Goal: Use online tool/utility: Utilize a website feature to perform a specific function

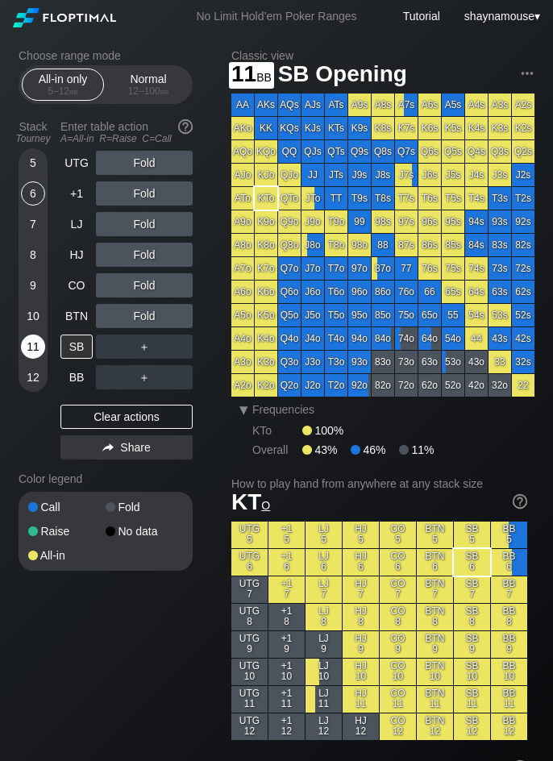
click at [31, 345] on div "11" at bounding box center [33, 347] width 24 height 24
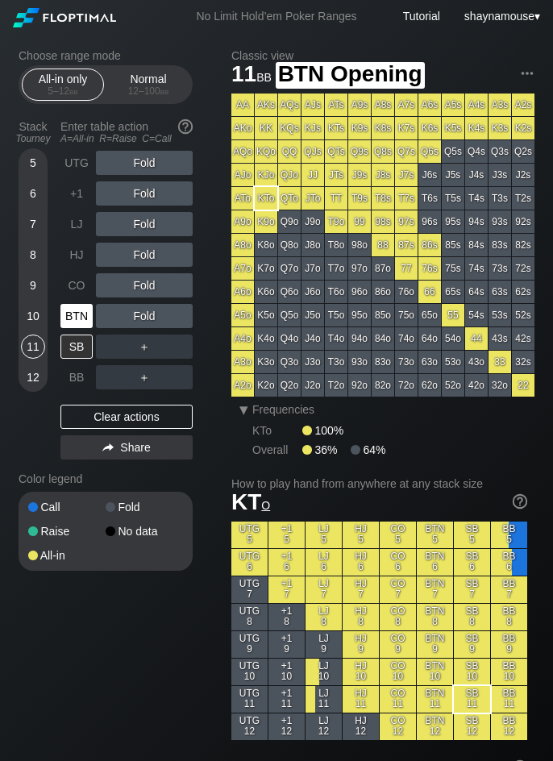
click at [75, 326] on div "BTN" at bounding box center [76, 316] width 32 height 24
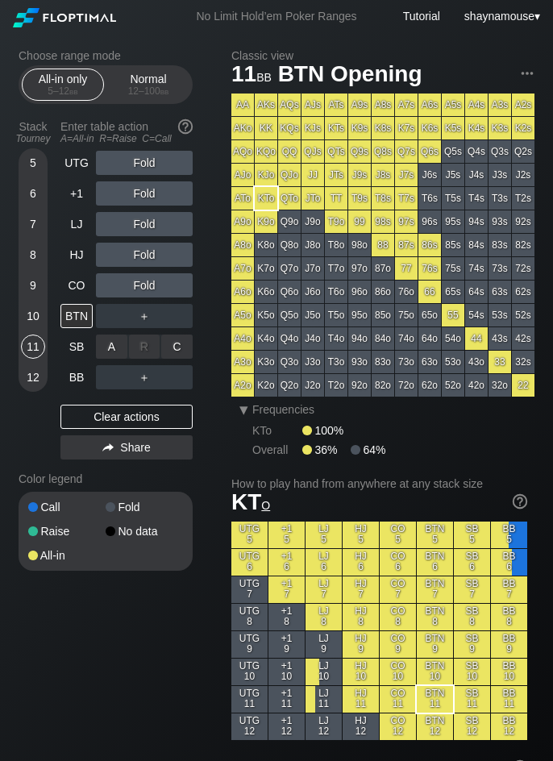
click at [107, 330] on div "A ✕ R ✕ C ✕ ＋" at bounding box center [144, 346] width 97 height 37
click at [119, 317] on div "A ✕" at bounding box center [111, 316] width 31 height 24
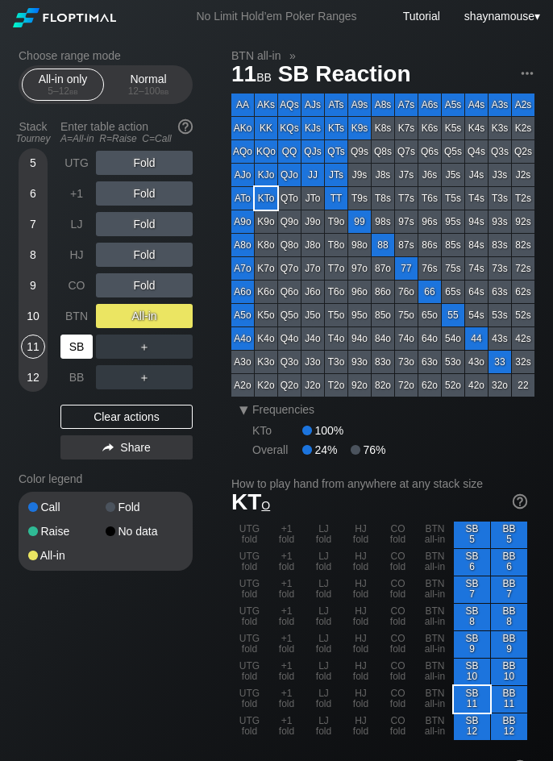
click at [82, 345] on div "SB" at bounding box center [76, 347] width 32 height 24
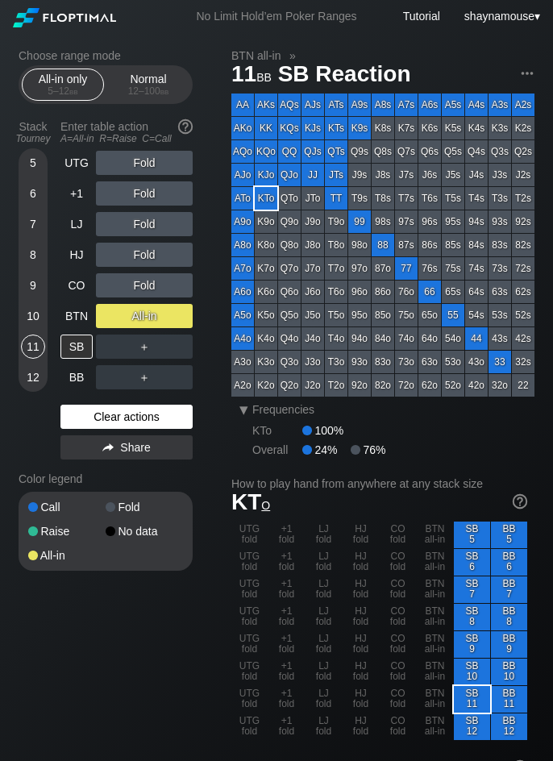
click at [131, 421] on div "Clear actions" at bounding box center [126, 417] width 132 height 24
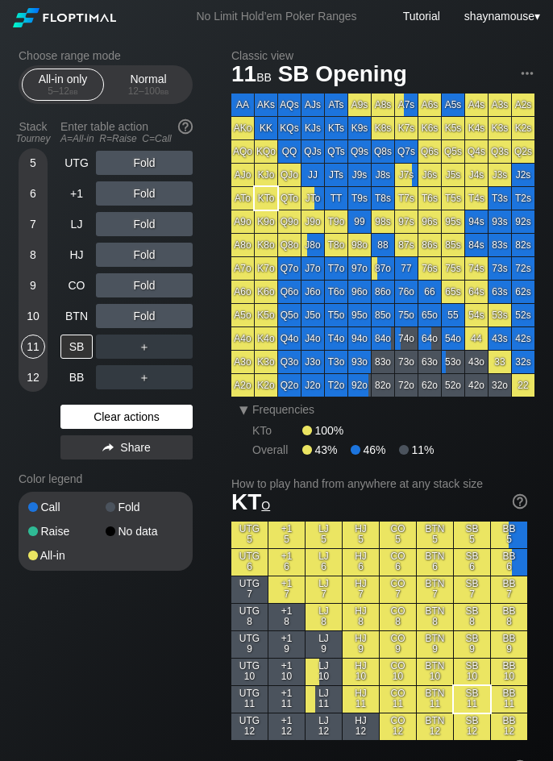
click at [131, 420] on div "Clear actions" at bounding box center [126, 417] width 132 height 24
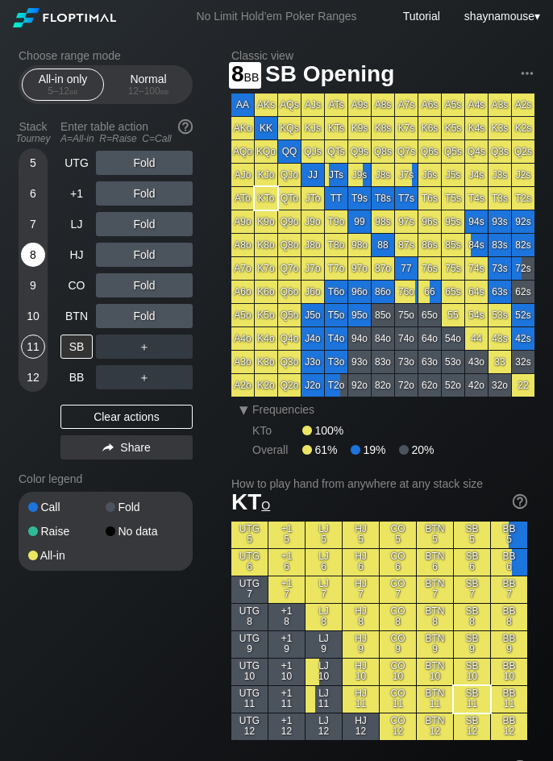
click at [24, 259] on div "8" at bounding box center [33, 255] width 24 height 24
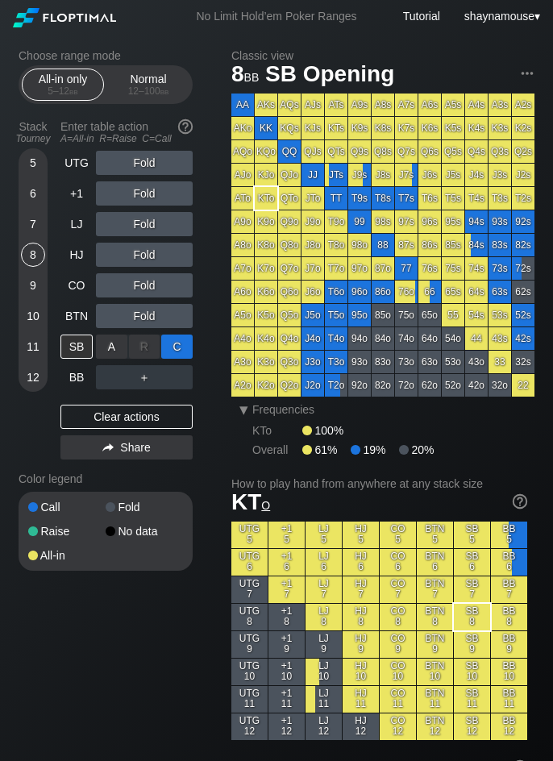
click at [168, 351] on div "C ✕" at bounding box center [176, 347] width 31 height 24
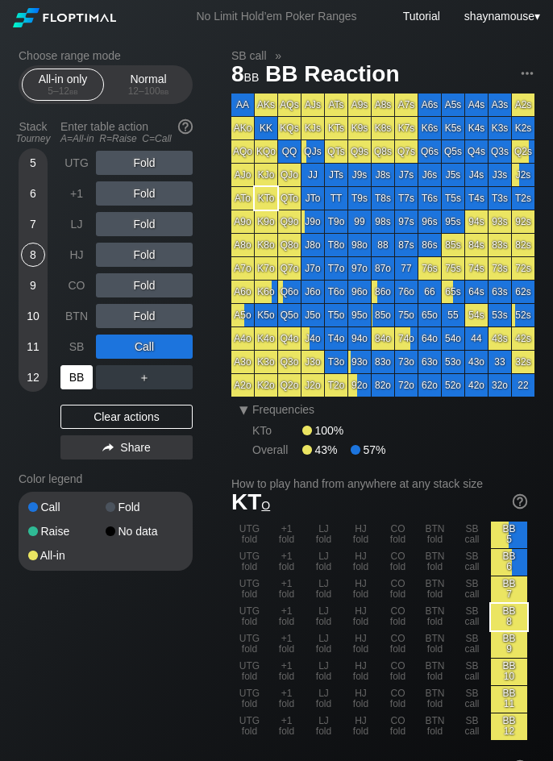
click at [81, 384] on div "BB" at bounding box center [76, 377] width 32 height 24
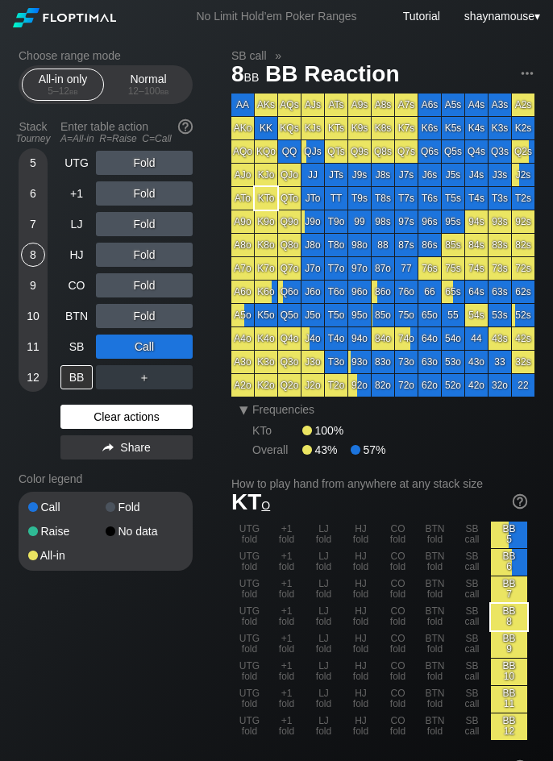
click at [112, 414] on div "Clear actions" at bounding box center [126, 417] width 132 height 24
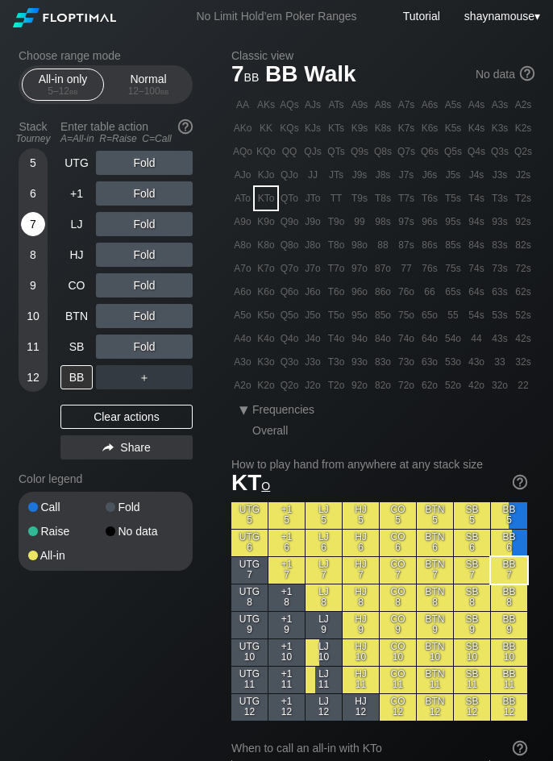
click at [34, 237] on div "7" at bounding box center [33, 227] width 24 height 31
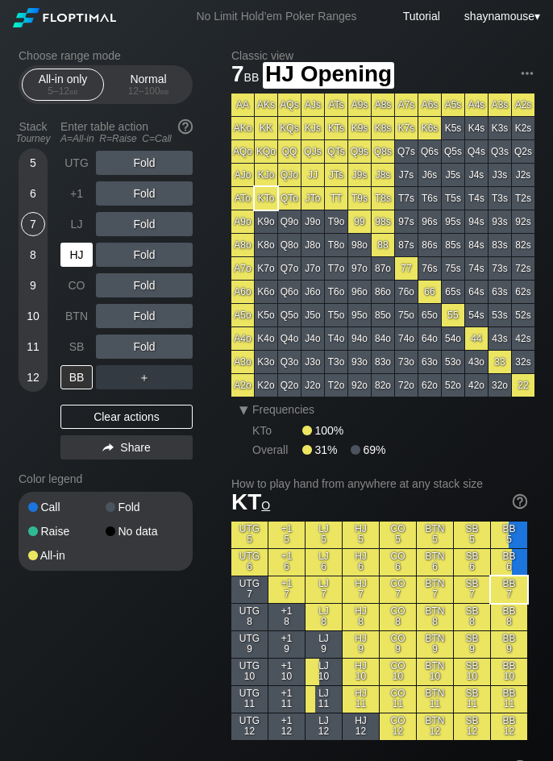
click at [85, 250] on div "HJ" at bounding box center [76, 255] width 32 height 24
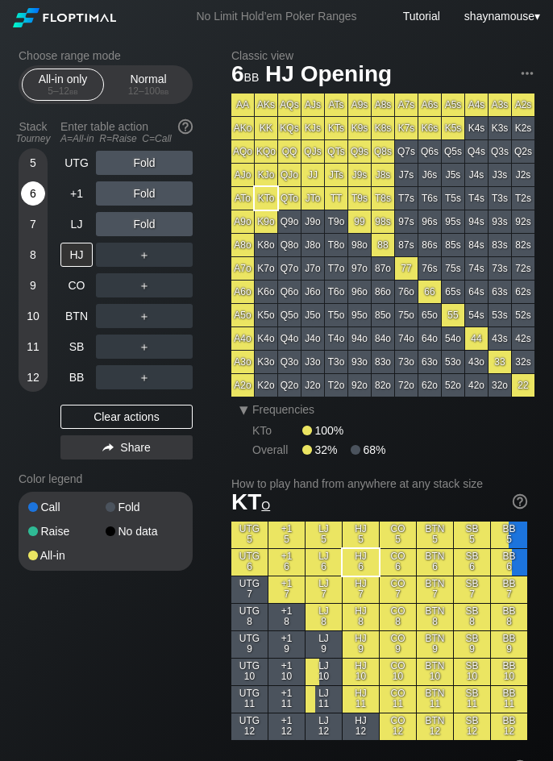
click at [35, 195] on div "6" at bounding box center [33, 193] width 24 height 24
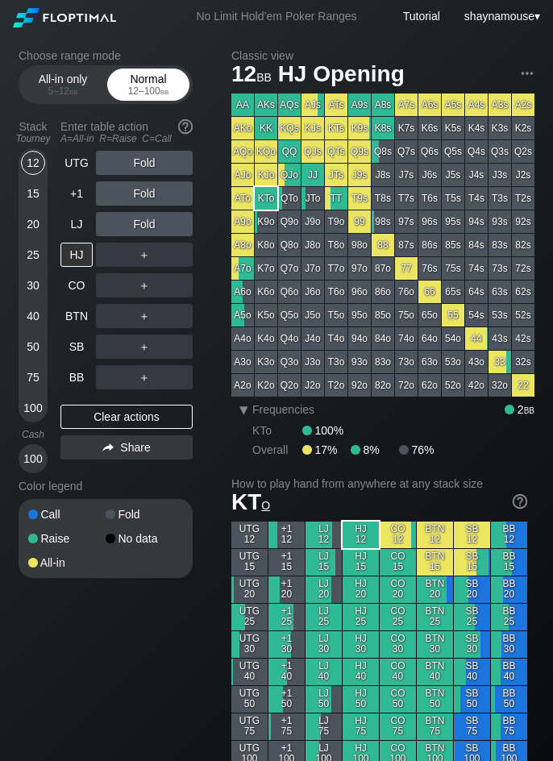
click at [153, 100] on div "Normal 12 – 100 bb" at bounding box center [148, 85] width 82 height 32
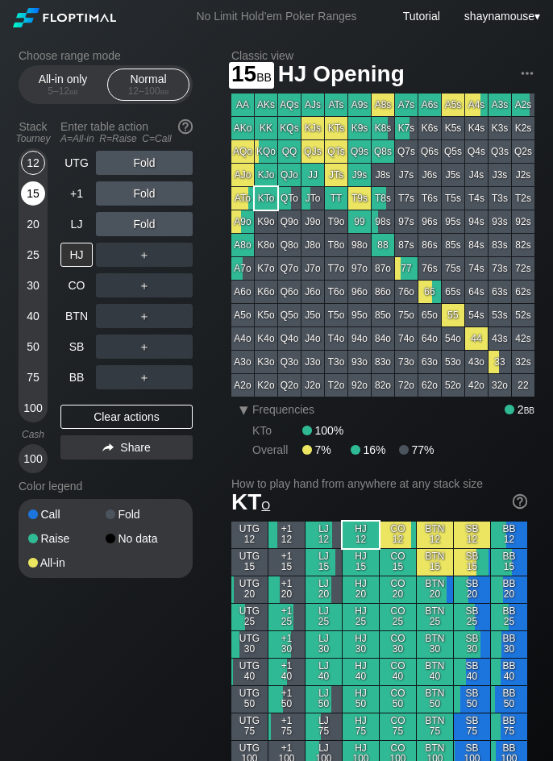
click at [36, 185] on div "15" at bounding box center [33, 193] width 24 height 24
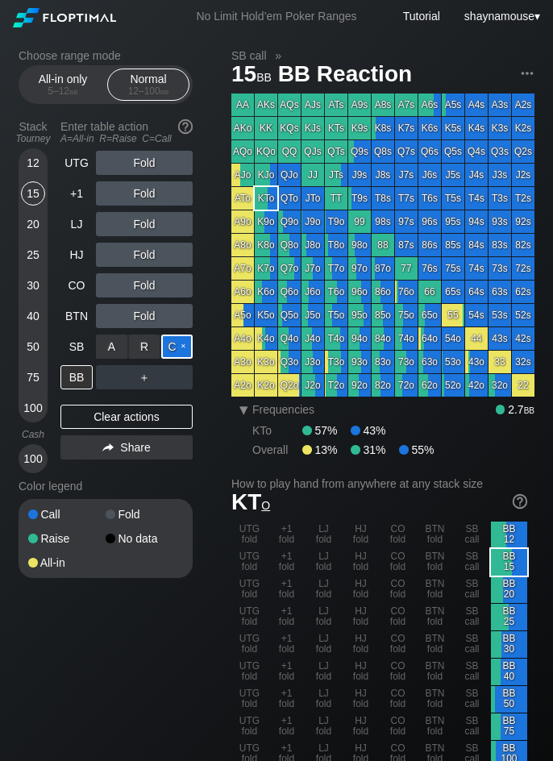
click at [171, 350] on div "C ✕" at bounding box center [176, 347] width 31 height 24
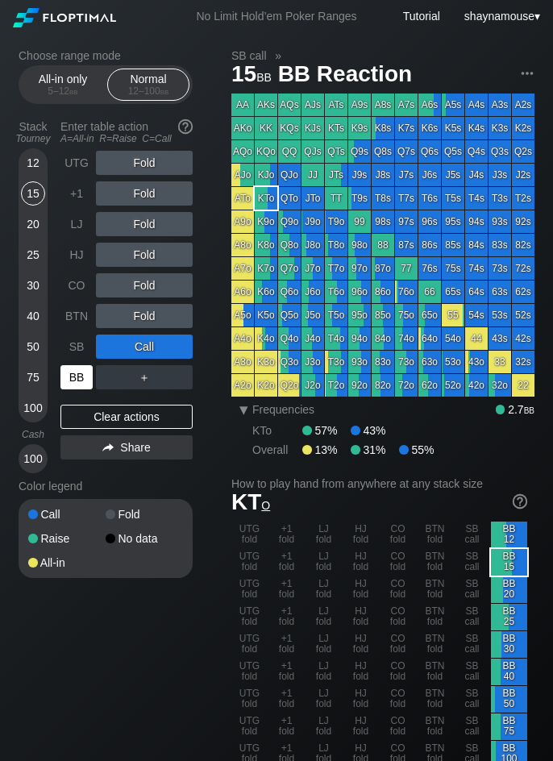
click at [69, 383] on div "BB" at bounding box center [76, 377] width 32 height 24
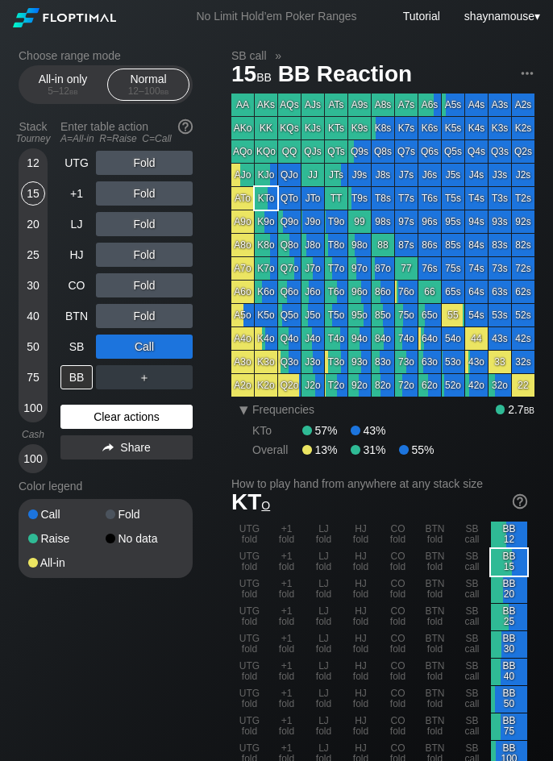
click at [131, 428] on div "Clear actions" at bounding box center [126, 417] width 132 height 24
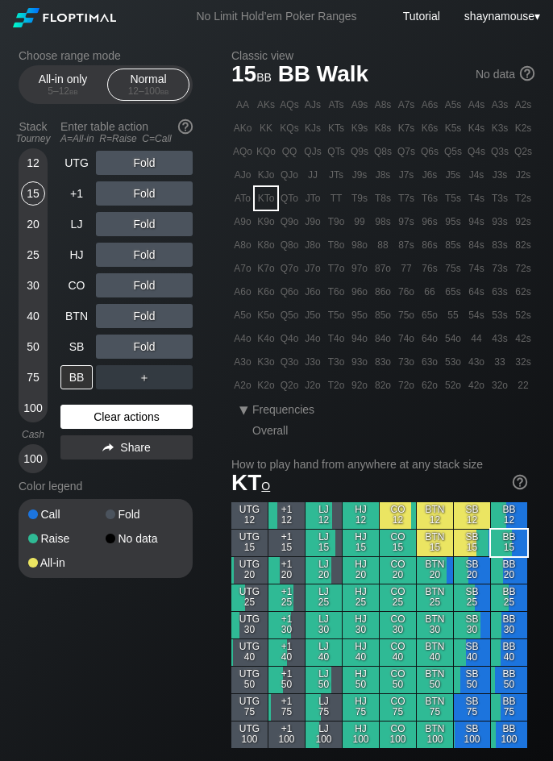
click at [131, 428] on div "Clear actions" at bounding box center [126, 417] width 132 height 24
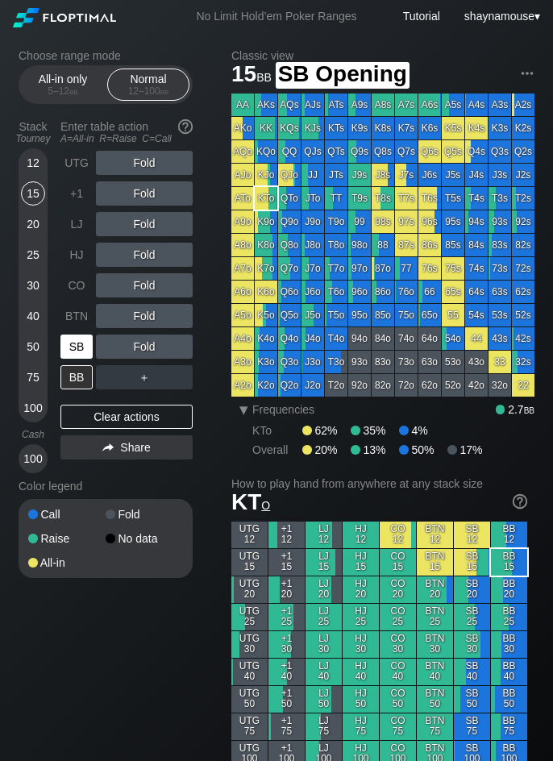
click at [84, 354] on div "SB" at bounding box center [76, 347] width 32 height 24
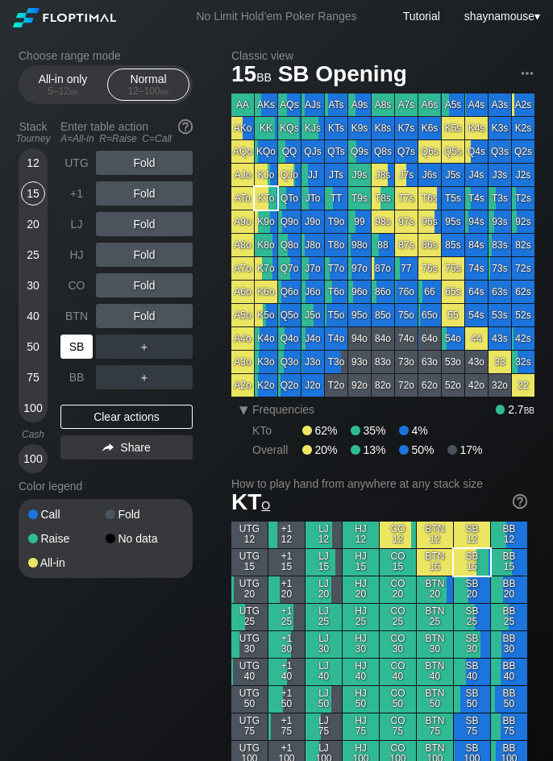
click at [84, 354] on div "SB" at bounding box center [76, 347] width 32 height 24
click at [145, 311] on div "R ✕" at bounding box center [144, 316] width 31 height 24
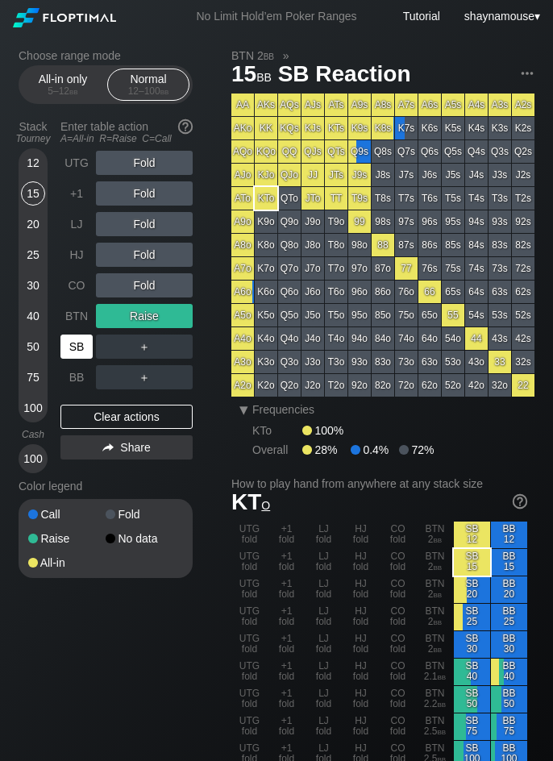
click at [82, 333] on div "SB" at bounding box center [77, 346] width 35 height 31
click at [77, 346] on div "SB" at bounding box center [76, 347] width 32 height 24
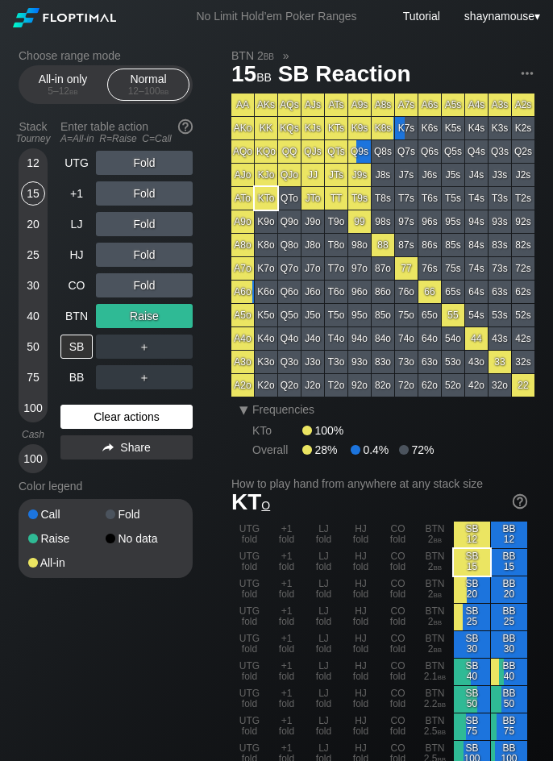
click at [118, 416] on div "Clear actions" at bounding box center [126, 417] width 132 height 24
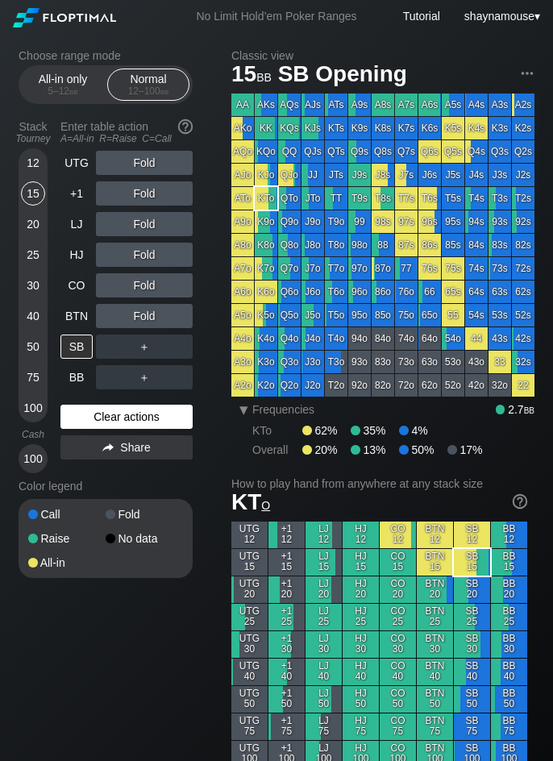
click at [118, 417] on div "Clear actions" at bounding box center [126, 417] width 132 height 24
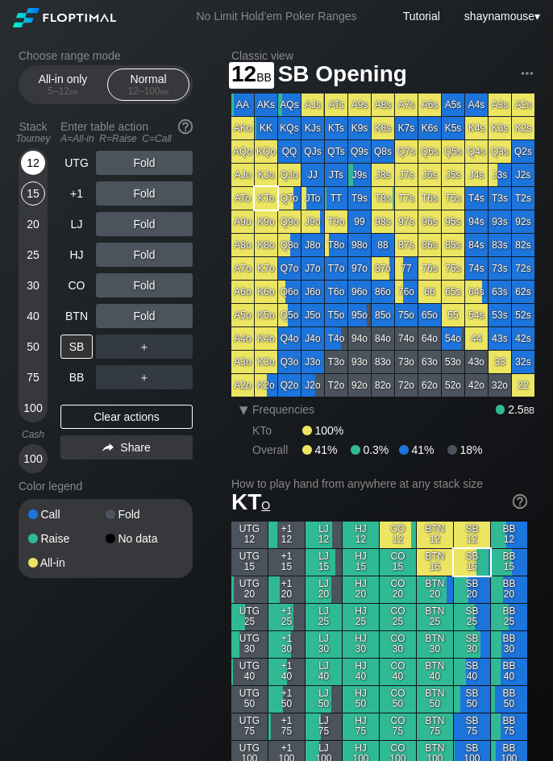
click at [29, 168] on div "12" at bounding box center [33, 163] width 24 height 24
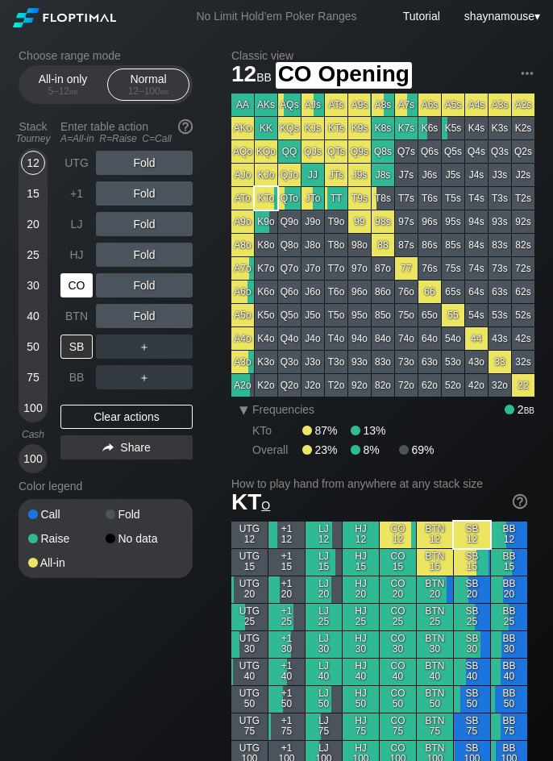
click at [80, 287] on div "CO" at bounding box center [76, 285] width 32 height 24
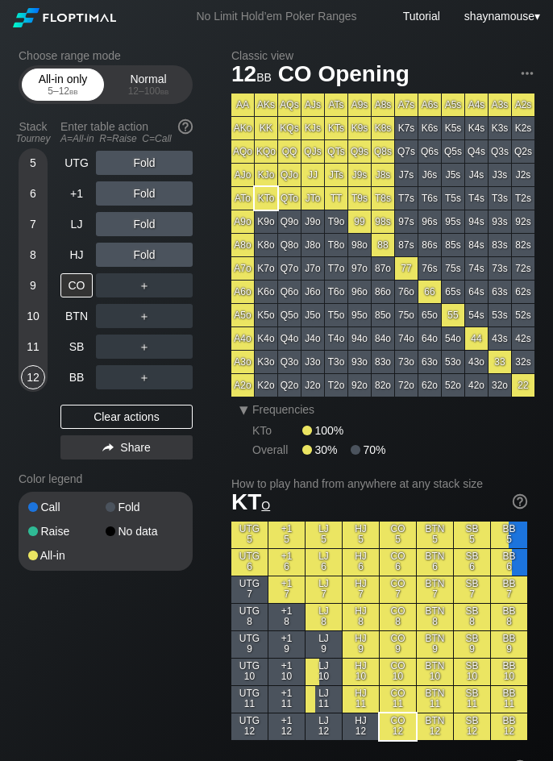
click at [59, 88] on div "5 – 12 bb" at bounding box center [63, 90] width 68 height 11
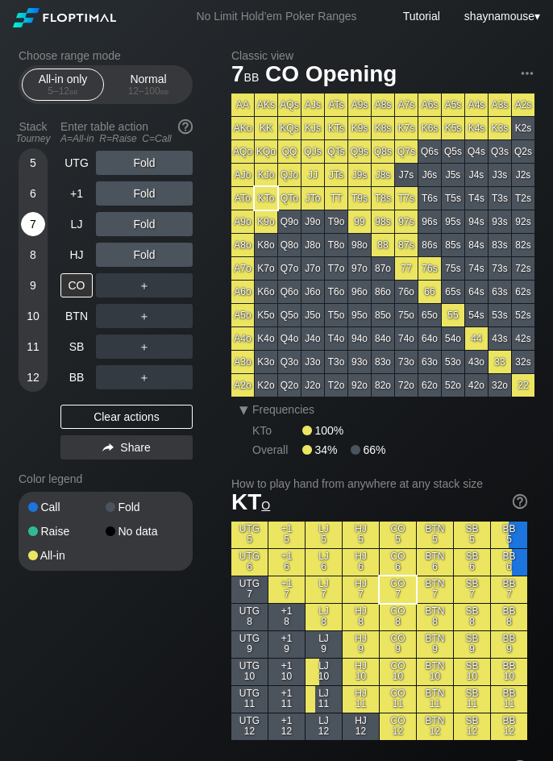
click at [31, 223] on div "7" at bounding box center [33, 224] width 24 height 24
click at [39, 227] on div "7" at bounding box center [33, 224] width 24 height 24
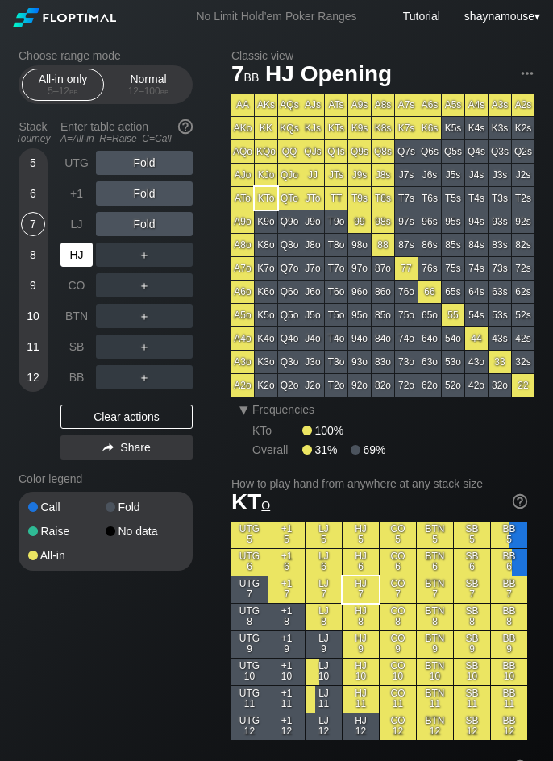
click at [70, 251] on div "HJ" at bounding box center [76, 255] width 32 height 24
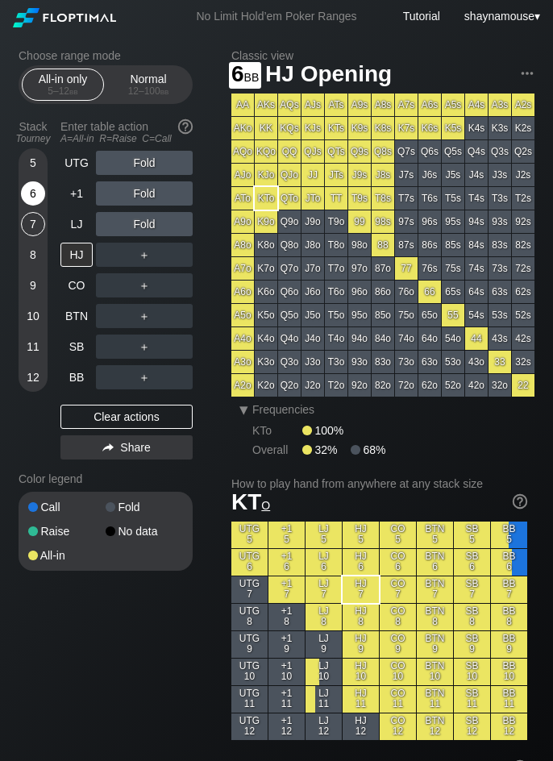
click at [44, 196] on div "6" at bounding box center [33, 193] width 24 height 24
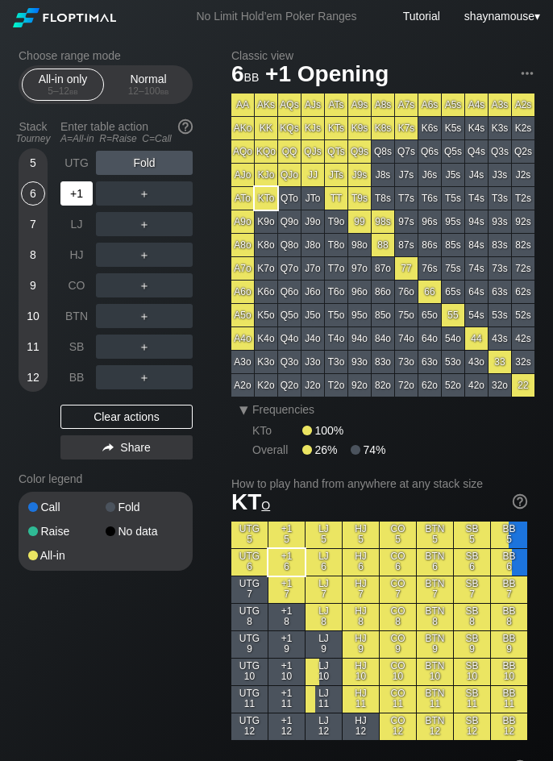
click at [77, 194] on div "+1" at bounding box center [76, 193] width 32 height 24
click at [108, 197] on div "A ✕" at bounding box center [111, 193] width 31 height 24
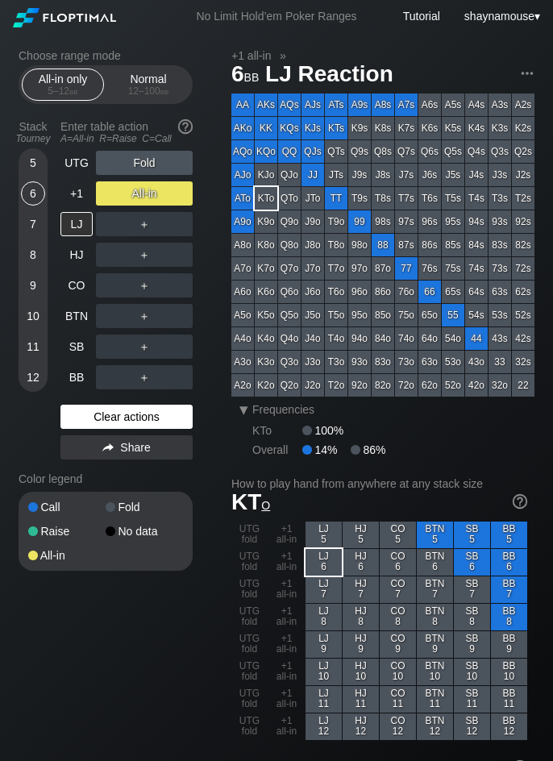
click at [164, 414] on div "Clear actions" at bounding box center [126, 417] width 132 height 24
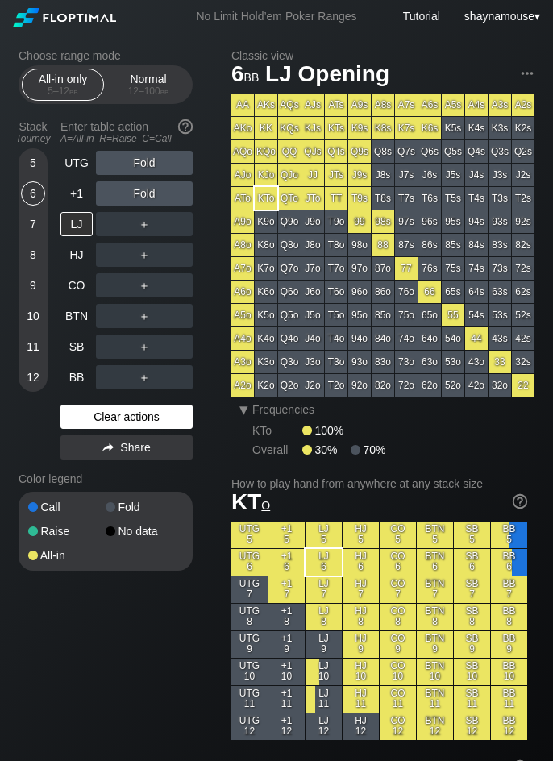
click at [164, 415] on div "Clear actions" at bounding box center [126, 417] width 132 height 24
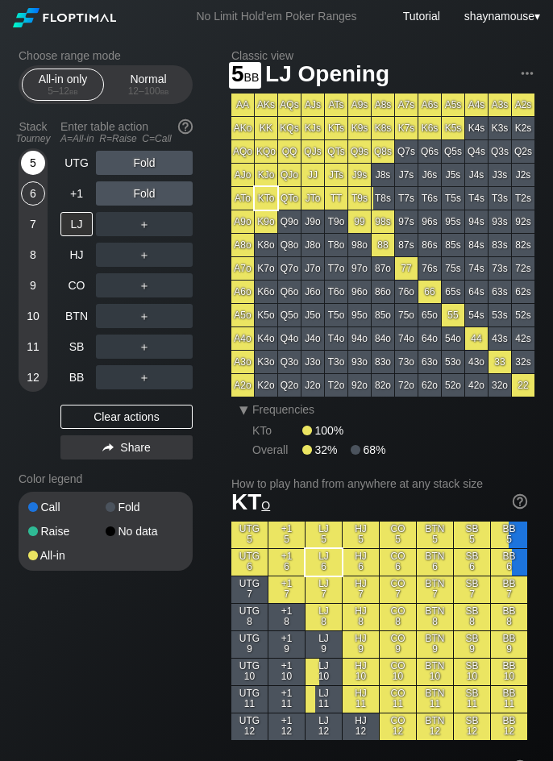
click at [23, 161] on div "5" at bounding box center [33, 163] width 24 height 24
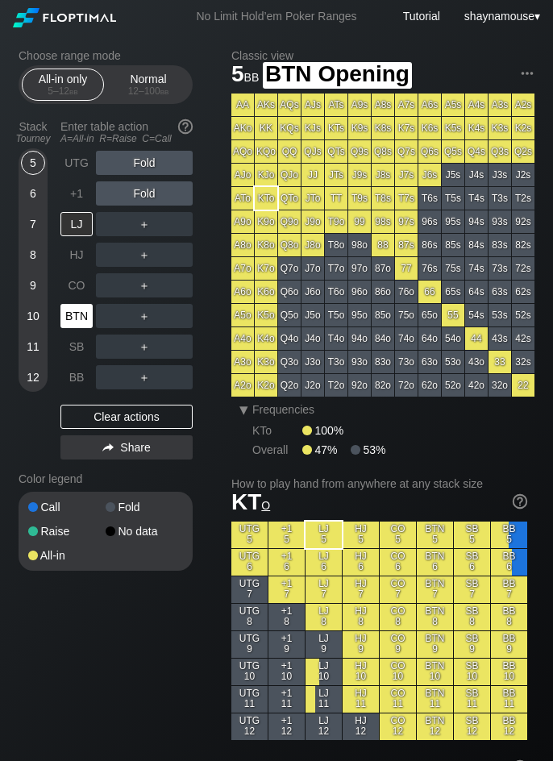
click at [81, 320] on div "BTN" at bounding box center [76, 316] width 32 height 24
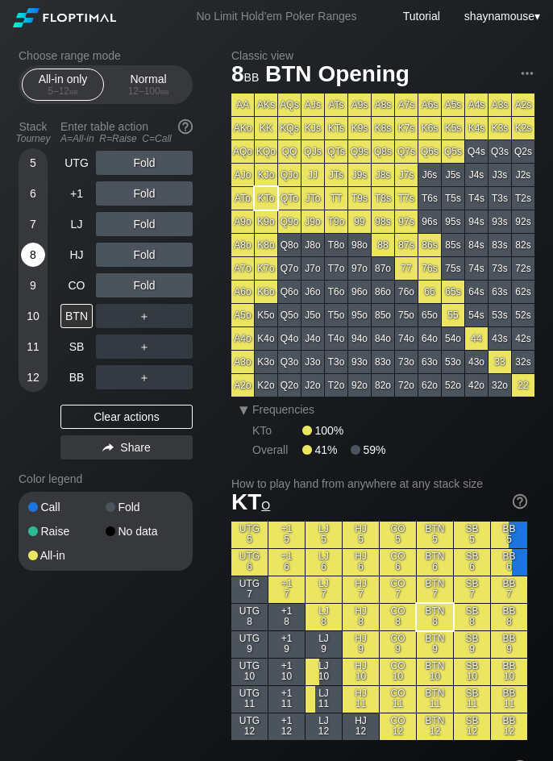
click at [25, 258] on div "8" at bounding box center [33, 255] width 24 height 24
drag, startPoint x: 152, startPoint y: 93, endPoint x: 118, endPoint y: 119, distance: 43.1
click at [152, 93] on div "12 – 100 bb" at bounding box center [148, 90] width 68 height 11
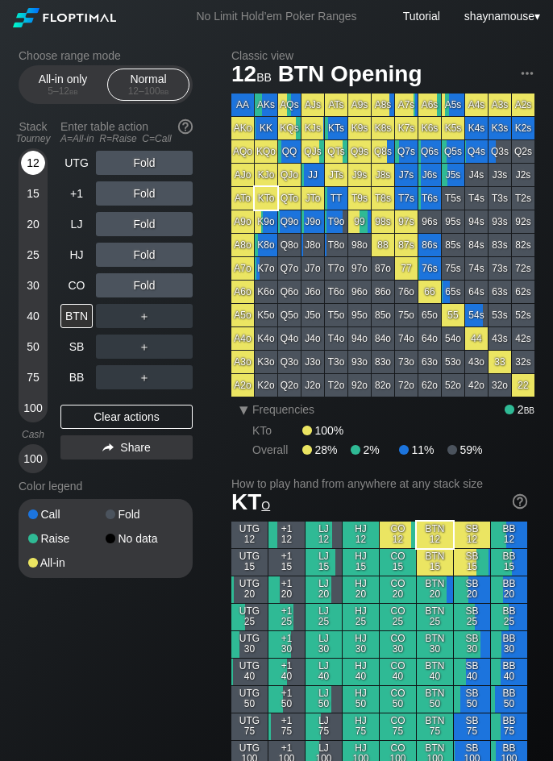
click at [38, 165] on div "12" at bounding box center [33, 163] width 24 height 24
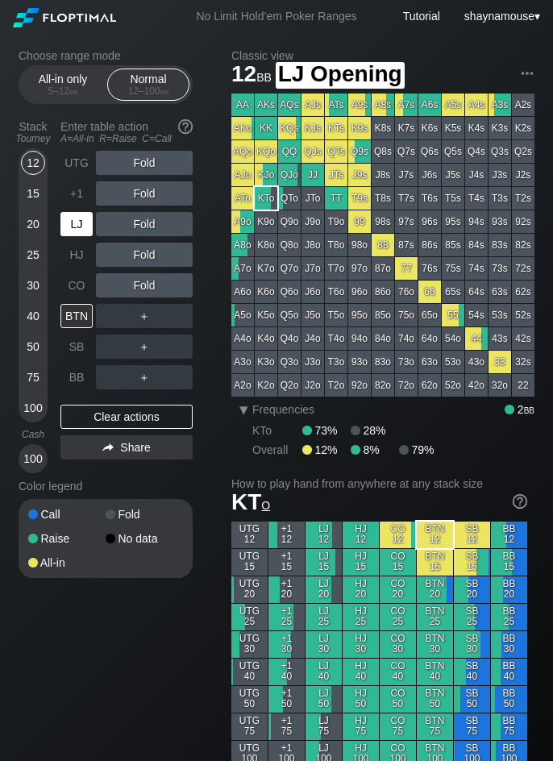
click at [75, 230] on div "LJ" at bounding box center [76, 224] width 32 height 24
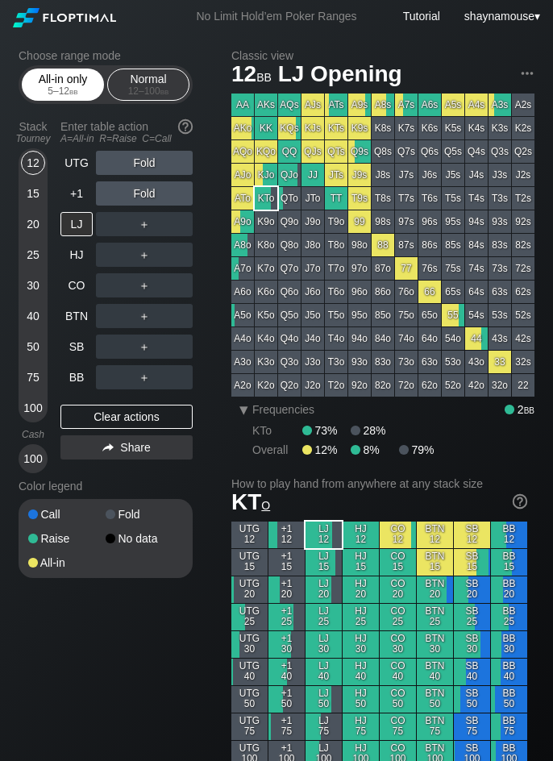
click at [44, 77] on div "All-in only 5 – 12 bb" at bounding box center [63, 84] width 74 height 31
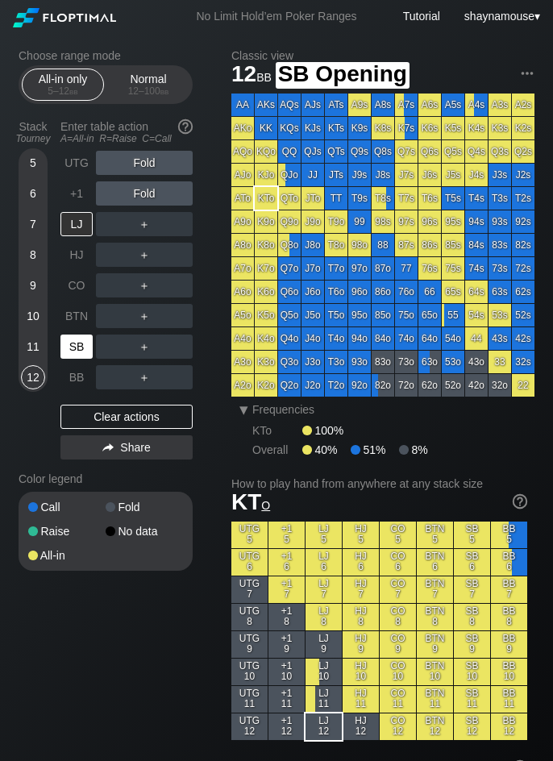
click at [70, 351] on div "SB" at bounding box center [76, 347] width 32 height 24
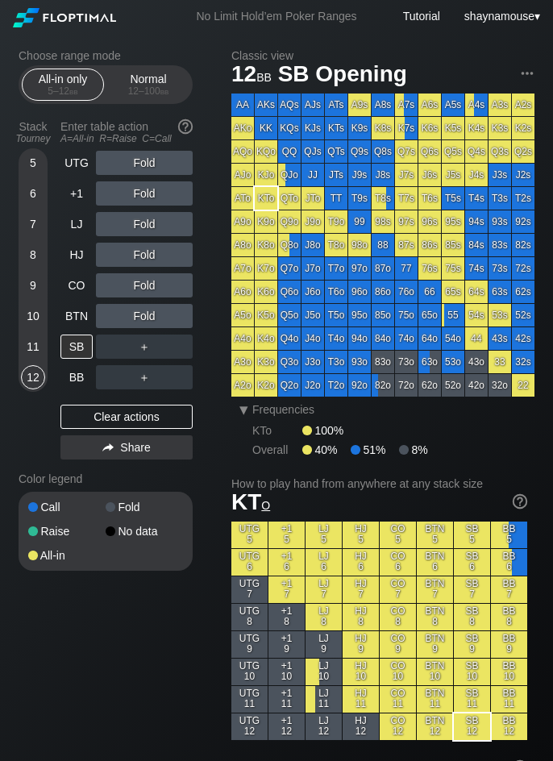
click at [20, 193] on div "5 6 7 8 9 10 11 12" at bounding box center [33, 269] width 29 height 243
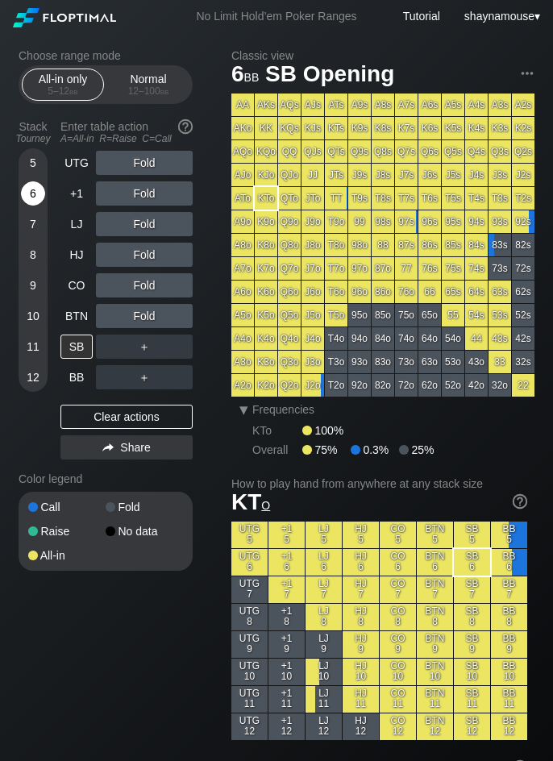
click at [37, 195] on div "6" at bounding box center [33, 193] width 24 height 24
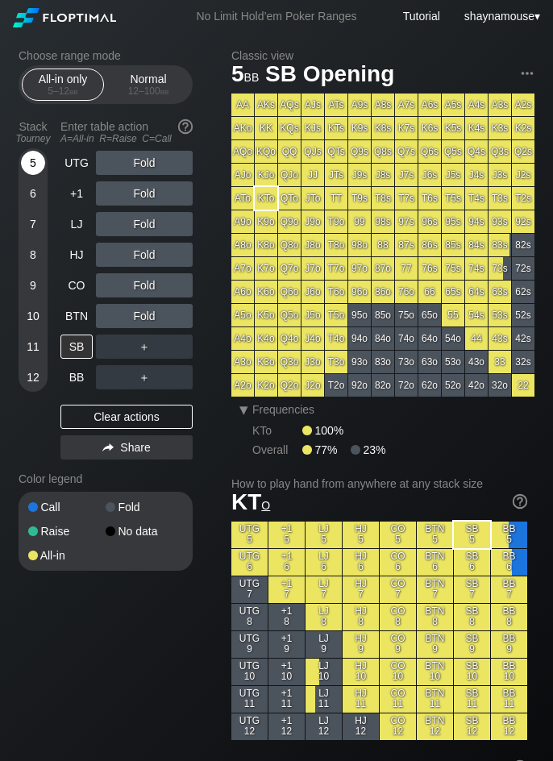
click at [33, 170] on div "5" at bounding box center [33, 163] width 24 height 24
click at [80, 352] on div "SB" at bounding box center [76, 347] width 32 height 24
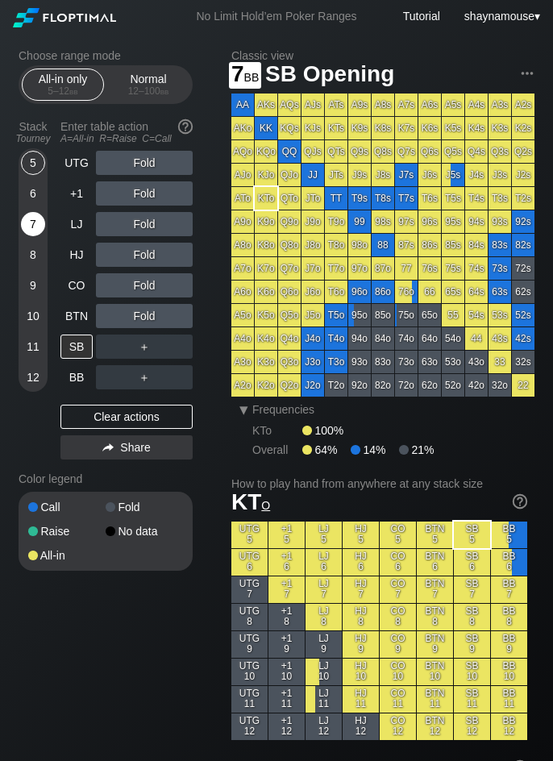
click at [35, 222] on div "7" at bounding box center [33, 224] width 24 height 24
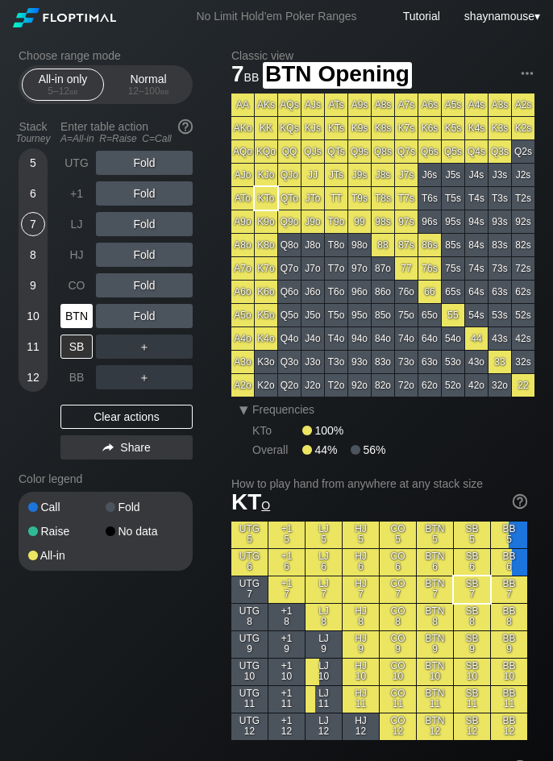
click at [75, 319] on div "BTN" at bounding box center [76, 316] width 32 height 24
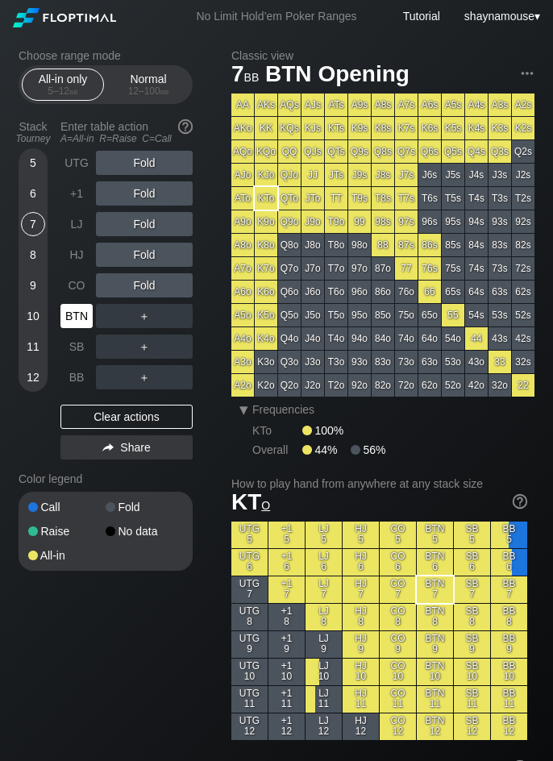
click at [77, 319] on div "BTN" at bounding box center [76, 316] width 32 height 24
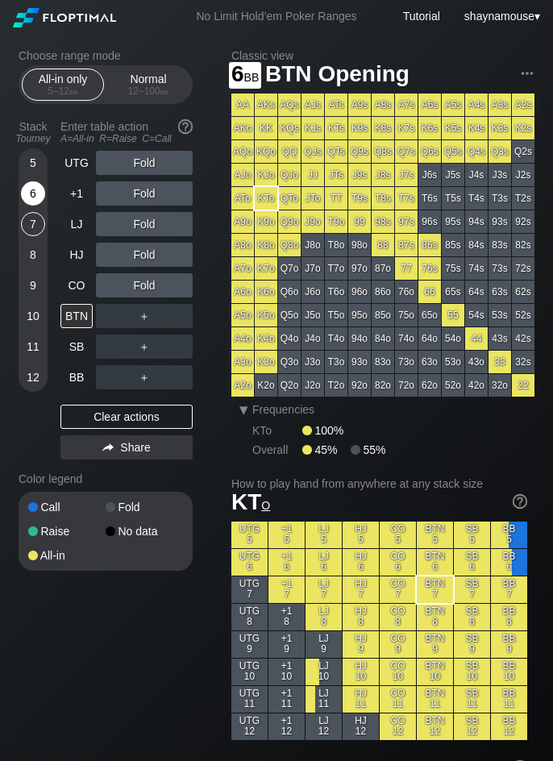
click at [26, 195] on div "6" at bounding box center [33, 193] width 24 height 24
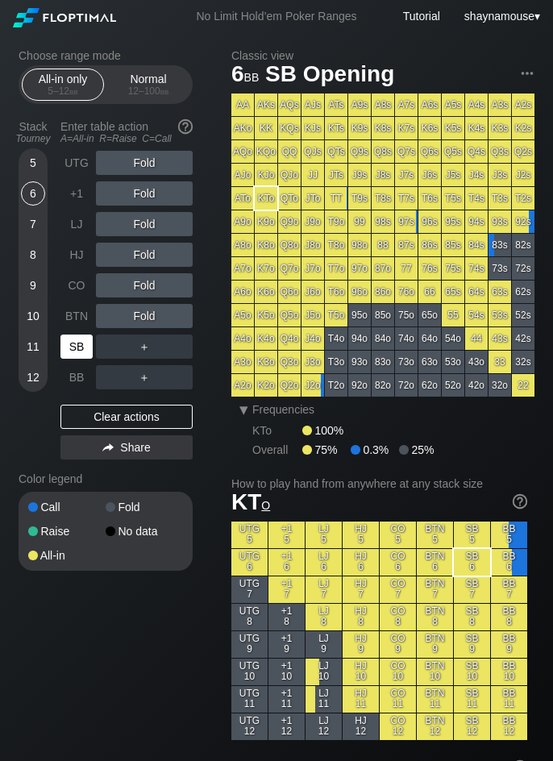
click at [66, 338] on div "SB" at bounding box center [76, 347] width 32 height 24
click at [104, 347] on div "A ✕" at bounding box center [111, 347] width 31 height 24
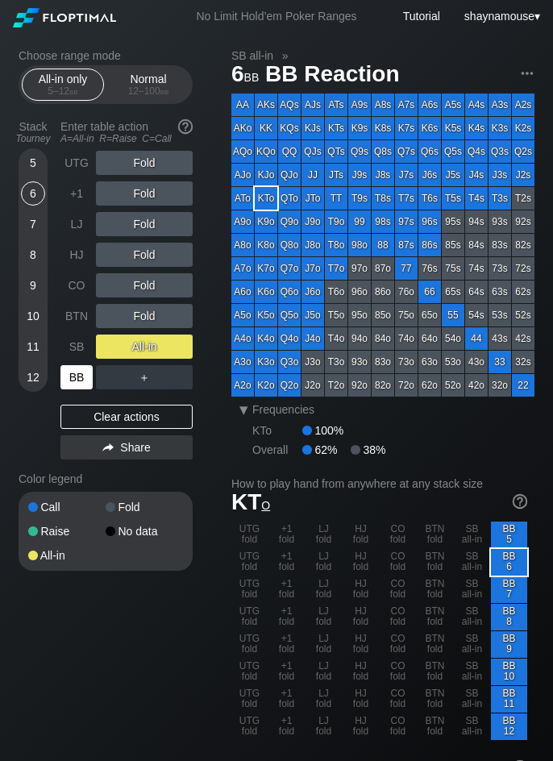
click at [82, 379] on div "BB" at bounding box center [76, 377] width 32 height 24
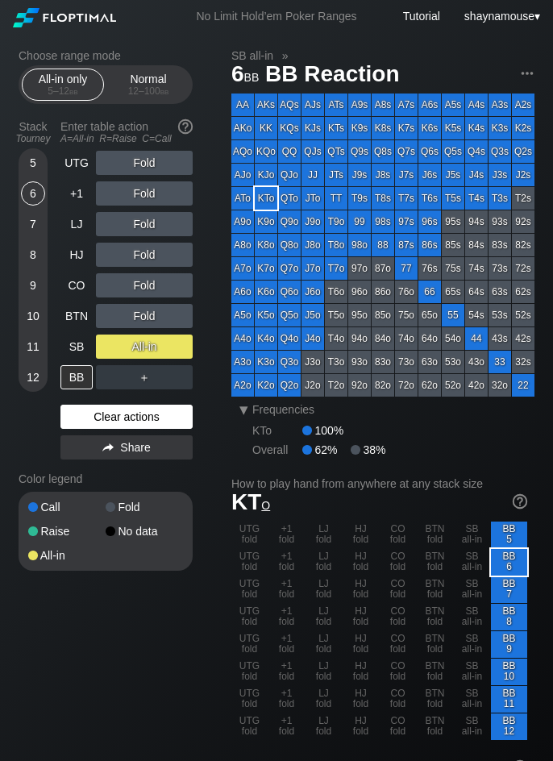
click at [114, 422] on div "Clear actions" at bounding box center [126, 417] width 132 height 24
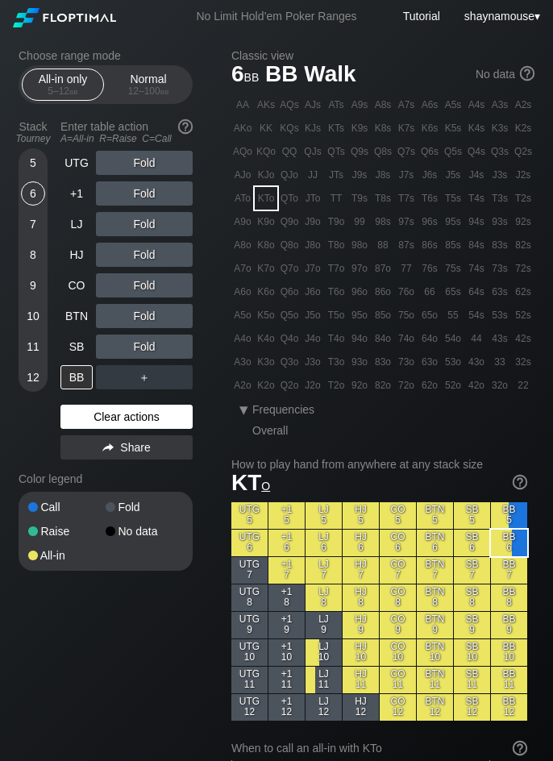
click at [114, 422] on div "Clear actions" at bounding box center [126, 417] width 132 height 24
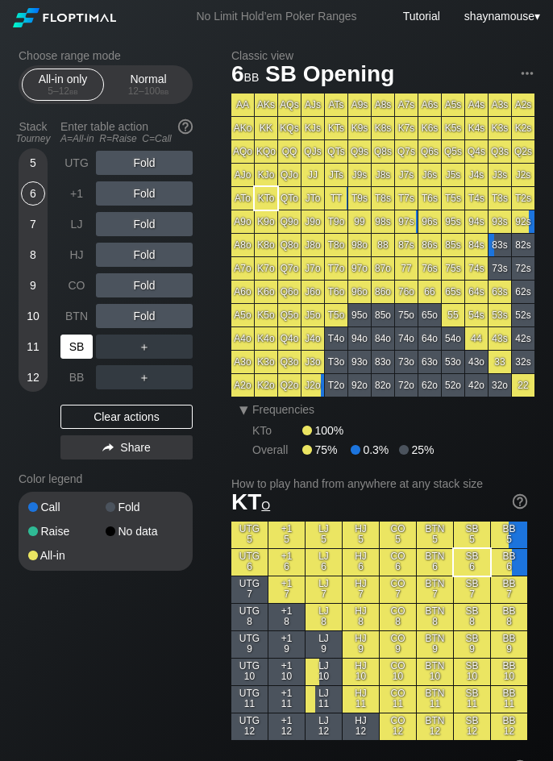
click at [83, 349] on div "SB" at bounding box center [76, 347] width 32 height 24
click at [145, 89] on div "12 – 100 bb" at bounding box center [148, 90] width 68 height 11
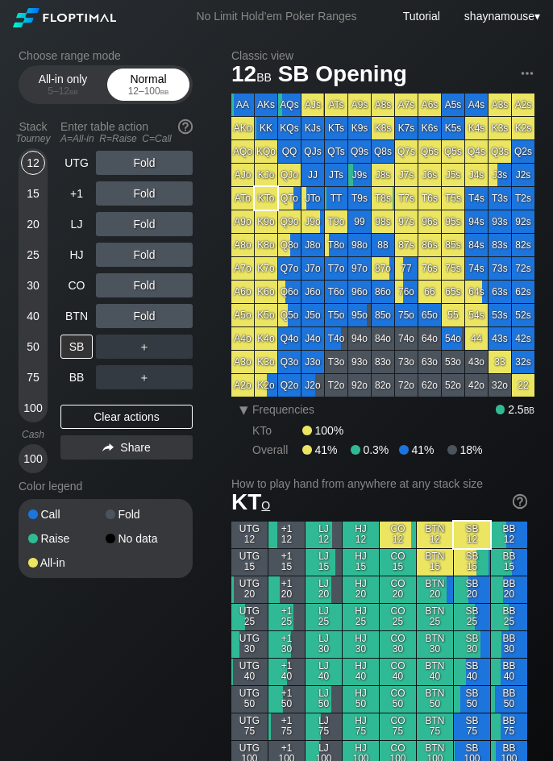
click at [145, 88] on div "12 – 100 bb" at bounding box center [148, 90] width 68 height 11
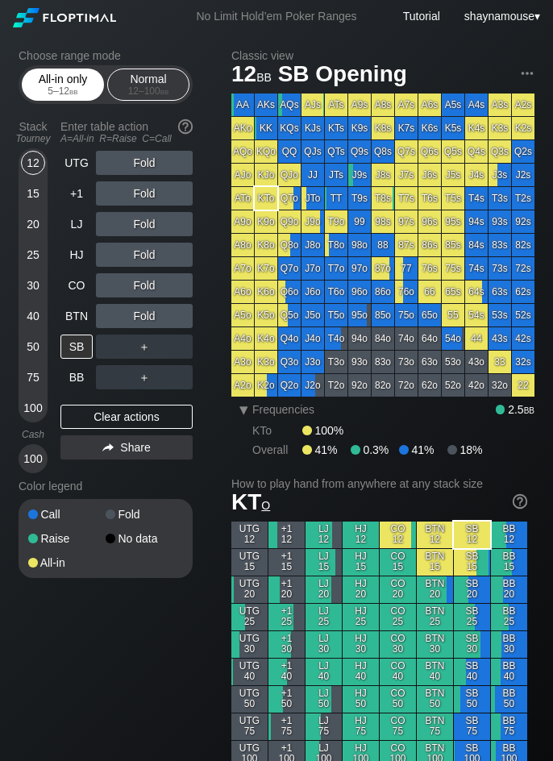
click at [31, 82] on div "All-in only 5 – 12 bb" at bounding box center [63, 84] width 74 height 31
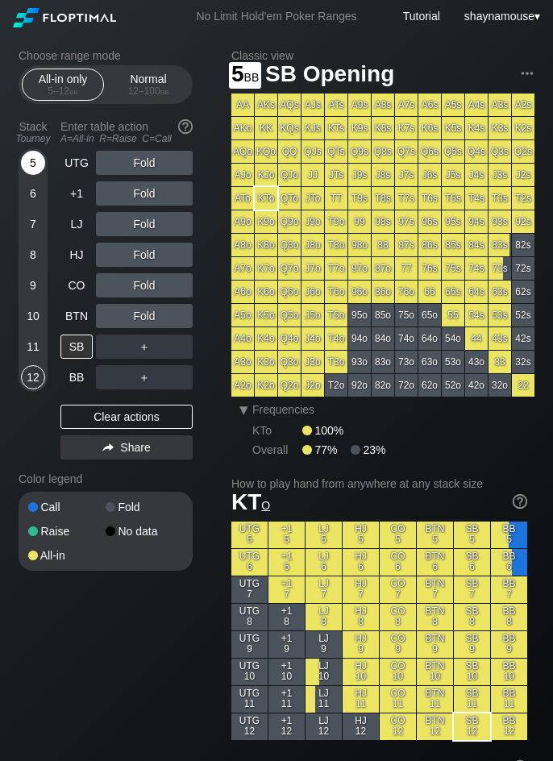
click at [31, 166] on div "5" at bounding box center [33, 163] width 24 height 24
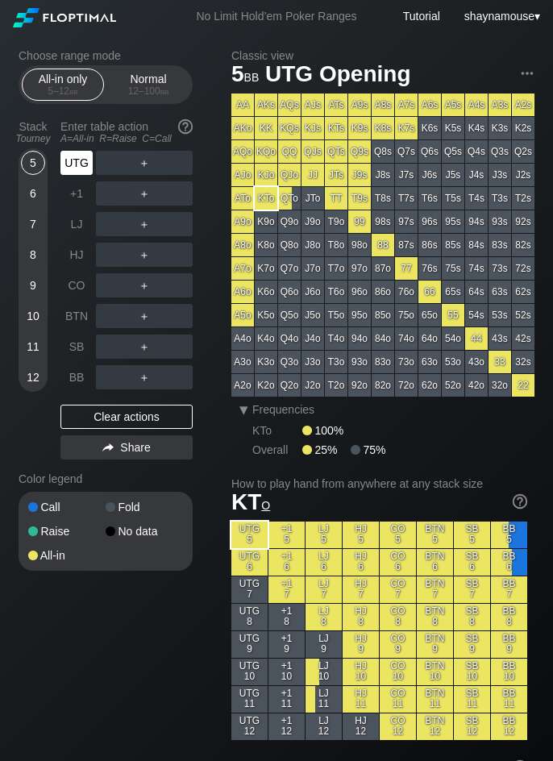
click at [72, 168] on div "UTG" at bounding box center [76, 163] width 32 height 24
click at [110, 171] on div "A ✕" at bounding box center [111, 163] width 31 height 24
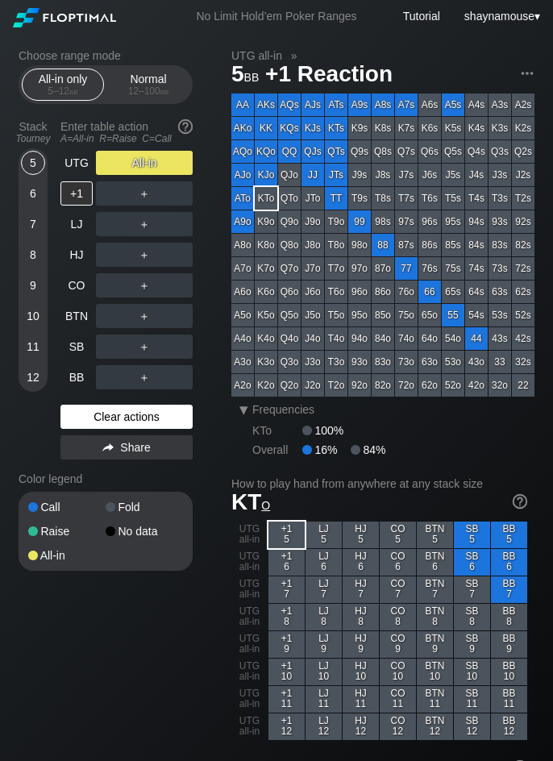
click at [185, 416] on div "Clear actions" at bounding box center [126, 417] width 132 height 24
click at [184, 416] on div "Clear actions" at bounding box center [126, 417] width 132 height 24
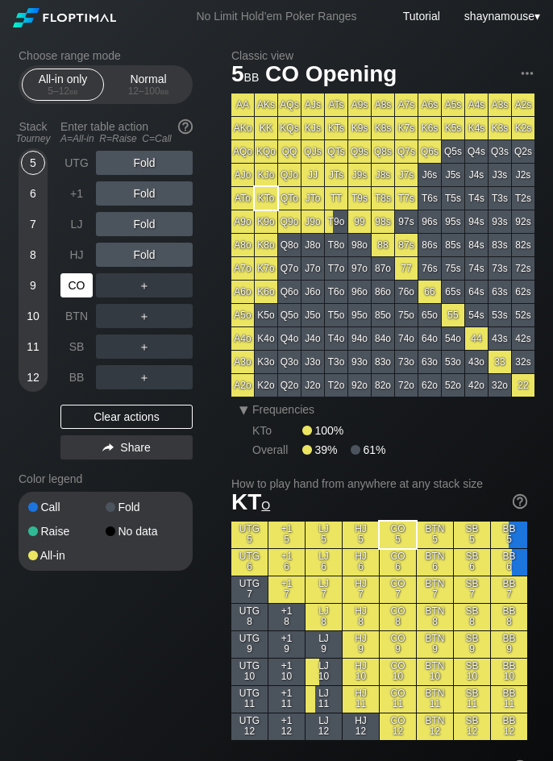
click at [81, 276] on div "CO" at bounding box center [76, 285] width 32 height 24
click at [128, 73] on div "Normal 12 – 100 bb" at bounding box center [148, 84] width 74 height 31
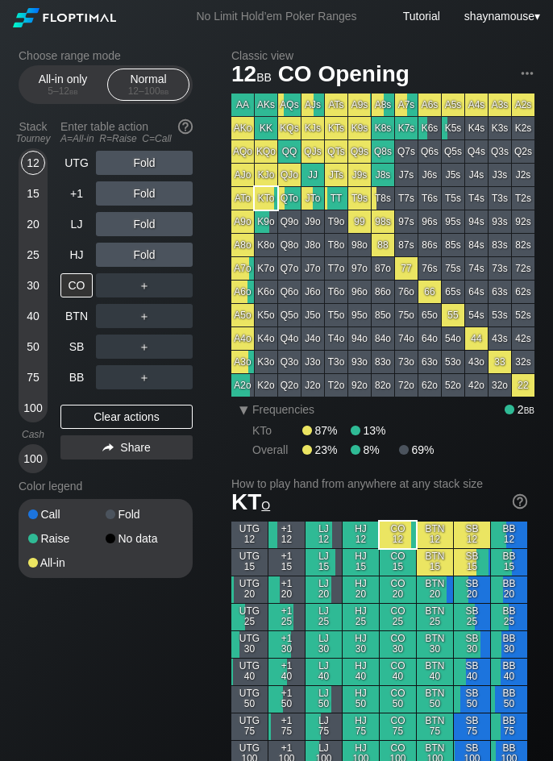
click at [21, 78] on div "All-in only 5 – 12 bb Normal 12 – 100 bb" at bounding box center [106, 84] width 174 height 39
click at [39, 94] on div "5 – 12 bb" at bounding box center [63, 90] width 68 height 11
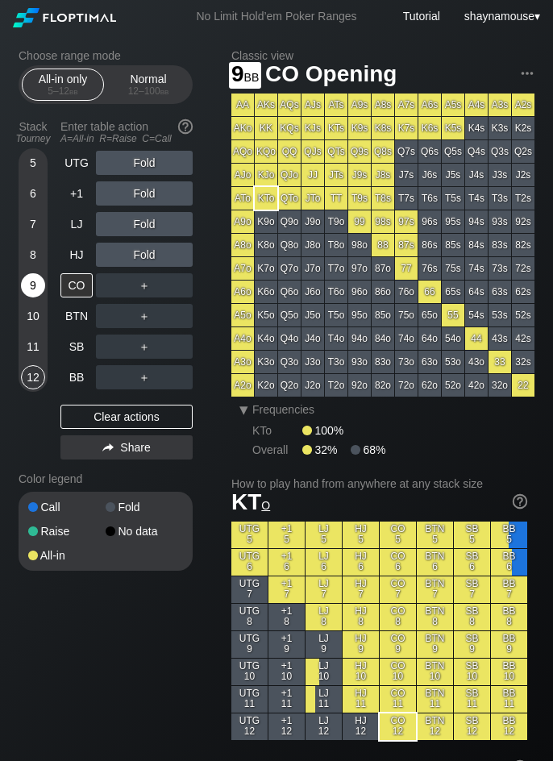
click at [38, 288] on div "9" at bounding box center [33, 285] width 24 height 24
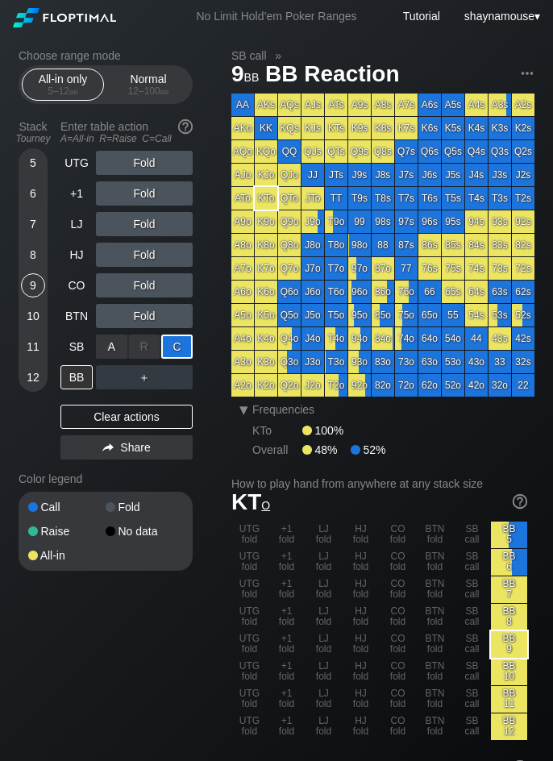
click at [180, 343] on div "C ✕" at bounding box center [176, 347] width 31 height 24
click at [58, 384] on div "Stack Tourney Enter table action A=All-in R=Raise C=Call 5 6 7 8 [PHONE_NUMBER]…" at bounding box center [106, 290] width 174 height 352
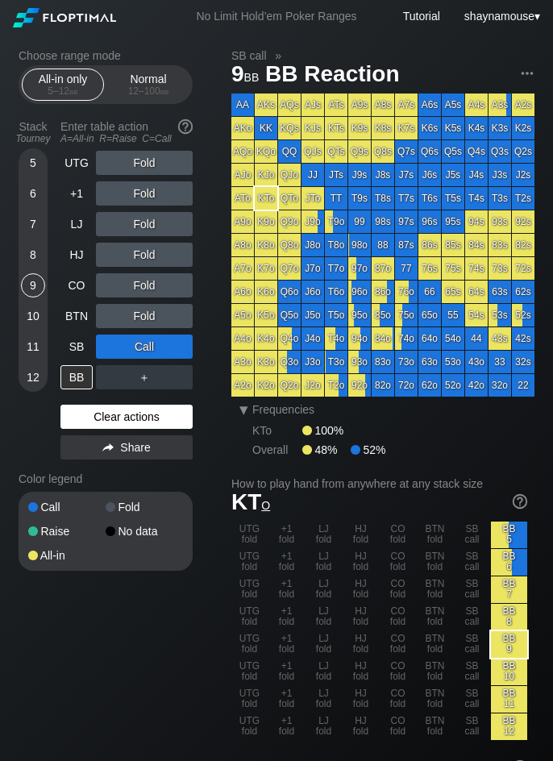
click at [142, 410] on div "Clear actions" at bounding box center [126, 417] width 132 height 24
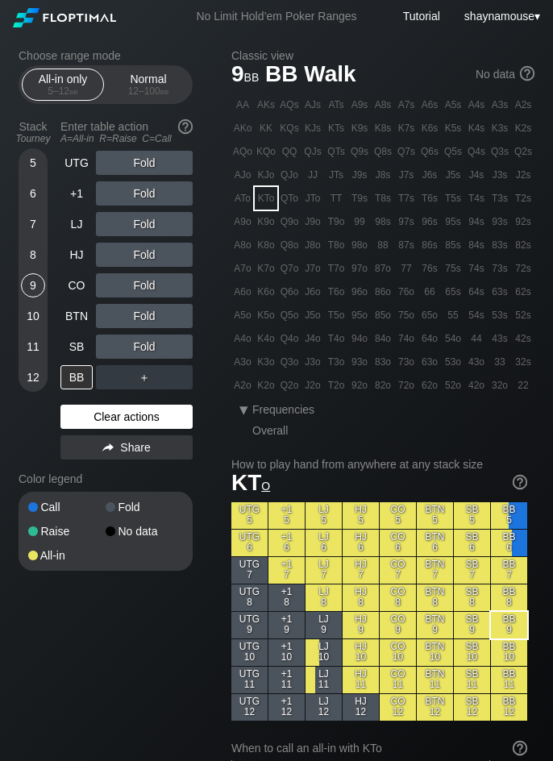
click at [142, 410] on div "Clear actions" at bounding box center [126, 417] width 132 height 24
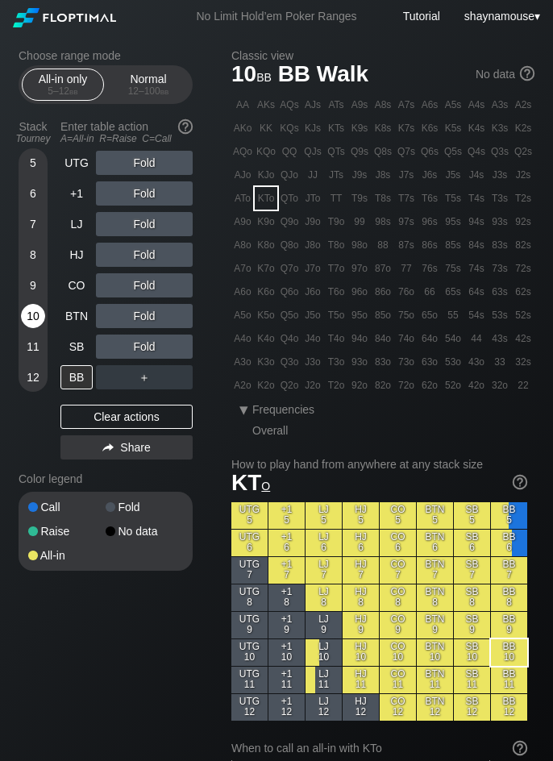
click at [44, 309] on div "10" at bounding box center [33, 319] width 24 height 31
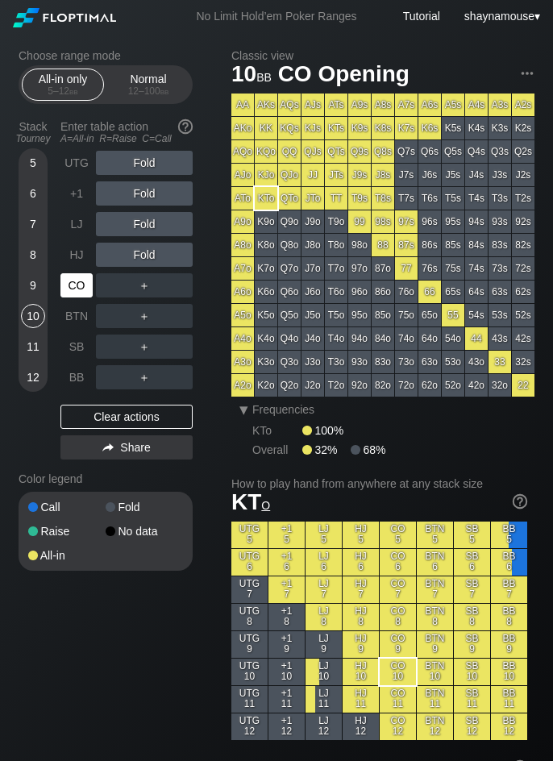
click at [69, 290] on div "CO" at bounding box center [76, 285] width 32 height 24
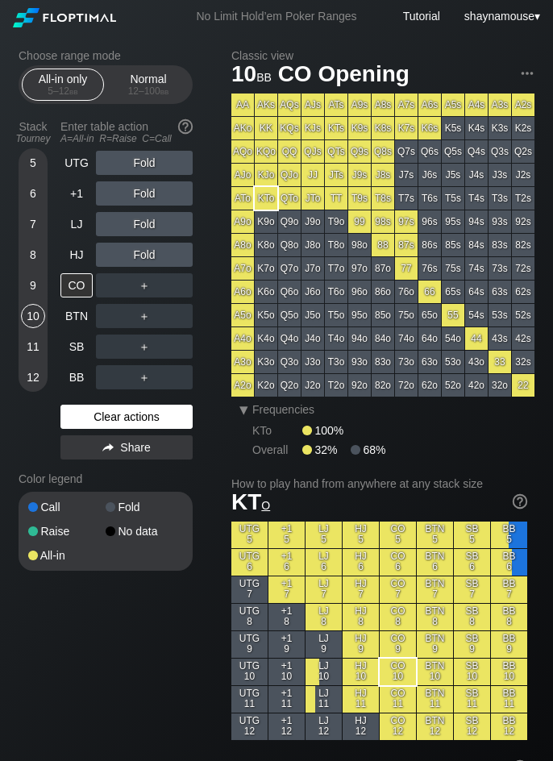
click at [102, 413] on div "Clear actions" at bounding box center [126, 417] width 132 height 24
click at [103, 413] on div "Clear actions" at bounding box center [126, 417] width 132 height 24
